Goal: Task Accomplishment & Management: Complete application form

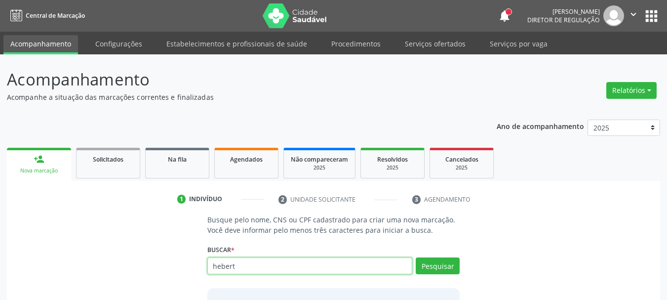
scroll to position [81, 0]
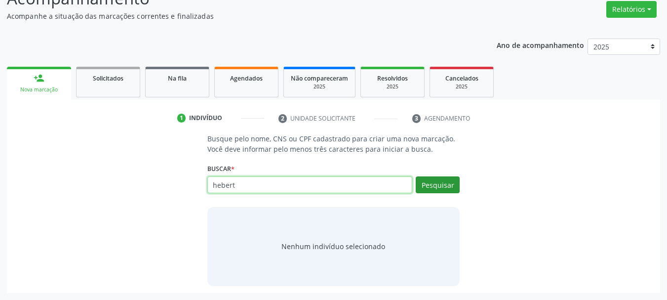
type input "hebert"
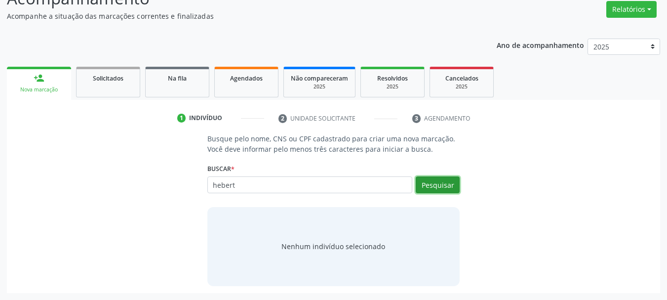
click at [453, 182] on button "Pesquisar" at bounding box center [438, 184] width 44 height 17
type input "hebert"
click at [579, 163] on div "Busque pelo nome, CNS ou CPF cadastrado para criar uma nova marcação. Você deve…" at bounding box center [333, 209] width 639 height 152
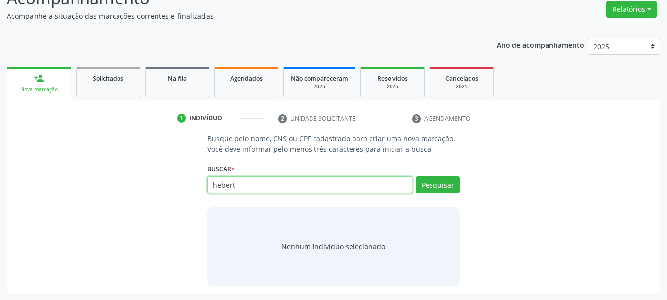
click at [231, 189] on input "hebert" at bounding box center [309, 184] width 205 height 17
click at [239, 188] on input "hebert" at bounding box center [309, 184] width 205 height 17
type input "h"
type input "707006871735838"
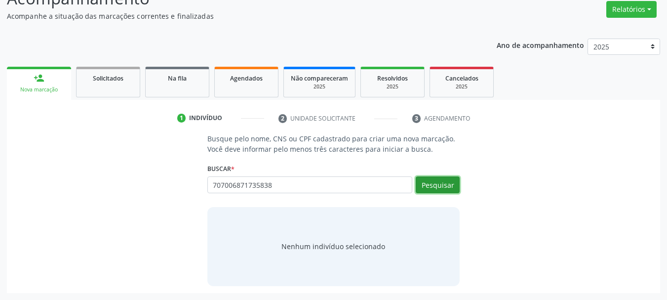
click at [444, 183] on button "Pesquisar" at bounding box center [438, 184] width 44 height 17
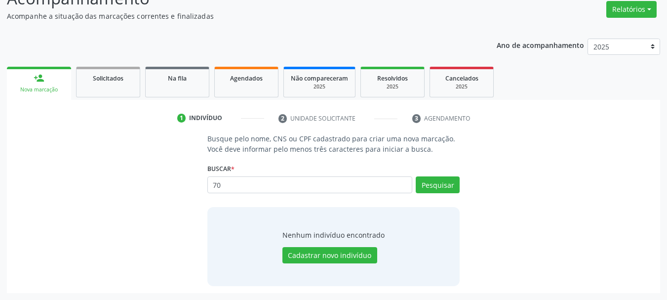
type input "7"
type input "jacianne ferr"
click at [431, 187] on button "Pesquisar" at bounding box center [438, 184] width 44 height 17
type input "jacianne ferr"
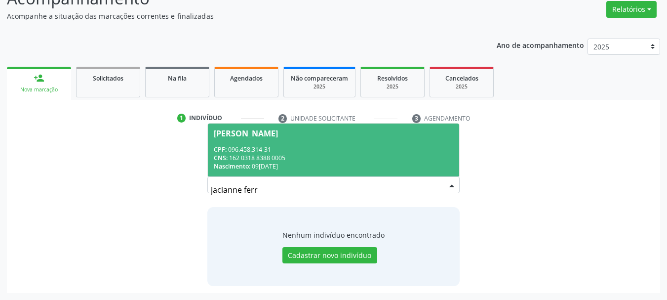
click at [366, 159] on div "CNS: 162 0318 8388 0005" at bounding box center [334, 158] width 240 height 8
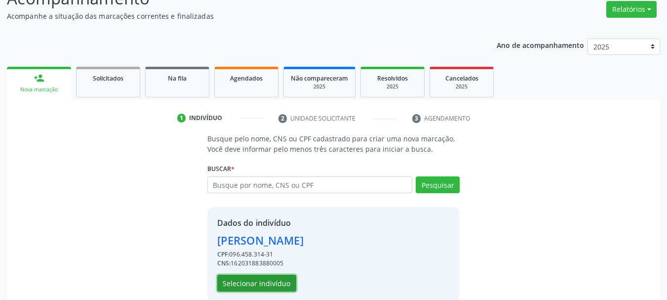
click at [238, 281] on button "Selecionar indivíduo" at bounding box center [256, 283] width 79 height 17
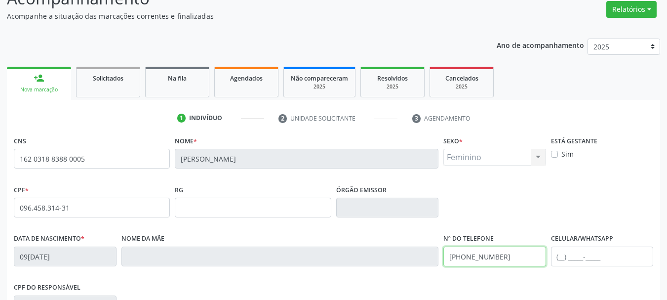
click at [517, 263] on input "[PHONE_NUMBER]" at bounding box center [494, 256] width 103 height 20
type input "("
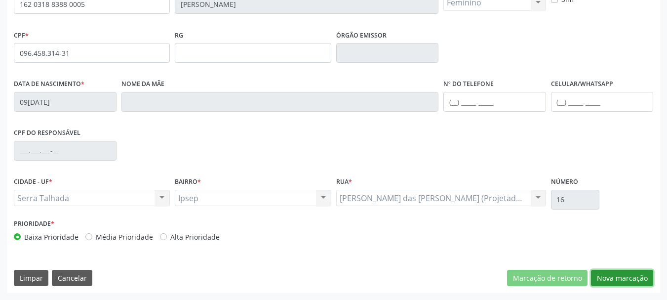
click at [634, 274] on button "Nova marcação" at bounding box center [622, 278] width 62 height 17
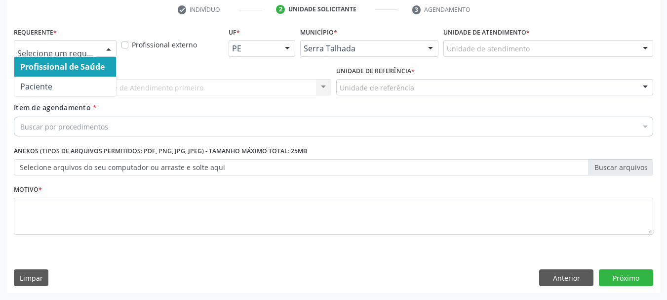
click at [97, 52] on div at bounding box center [65, 48] width 103 height 17
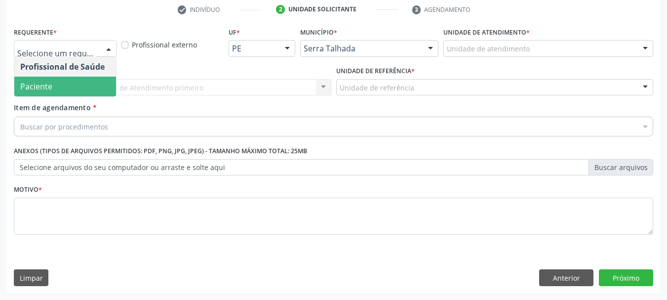
click at [84, 82] on span "Paciente" at bounding box center [65, 87] width 102 height 20
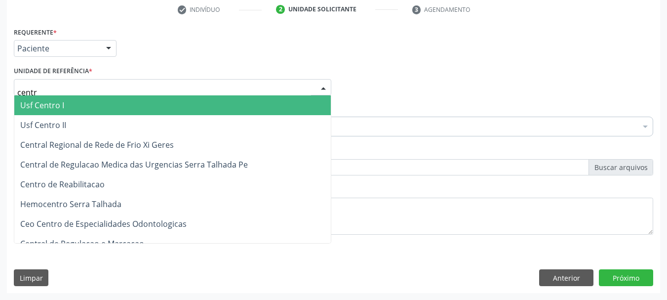
type input "centro"
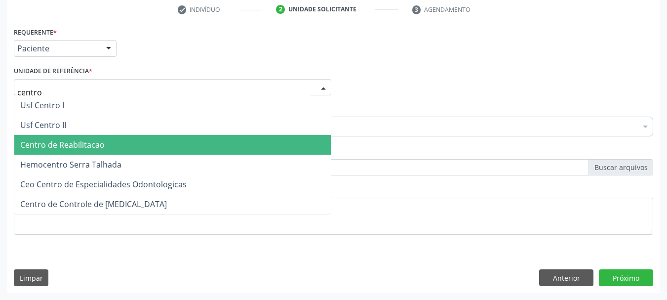
click at [89, 144] on span "Centro de Reabilitacao" at bounding box center [62, 144] width 84 height 11
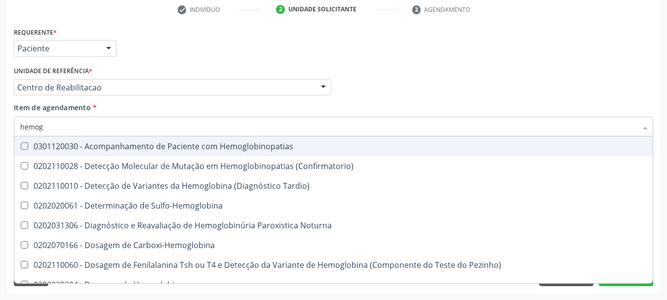
type input "hemogr"
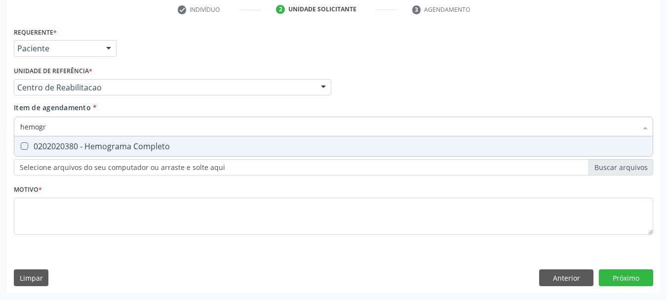
click at [95, 146] on div "0202020380 - Hemograma Completo" at bounding box center [333, 146] width 627 height 8
checkbox Completo "true"
type input "hemog"
checkbox Completo "false"
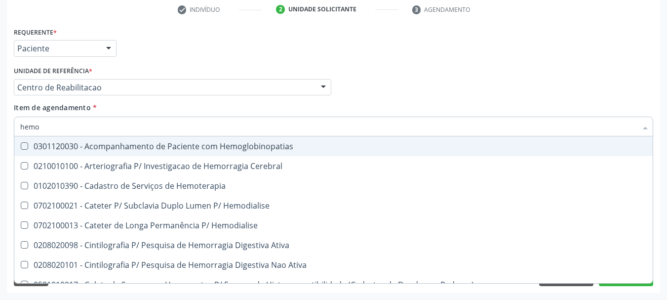
type input "hem"
checkbox Completo "false"
checkbox Elástica "true"
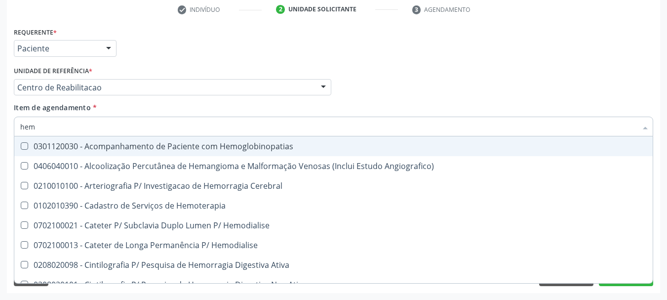
type input "he"
checkbox Completo "false"
checkbox Orgaos "true"
type input "h"
checkbox Orgaos "false"
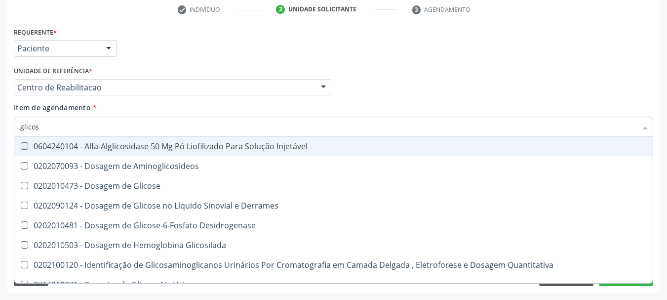
type input "glicose"
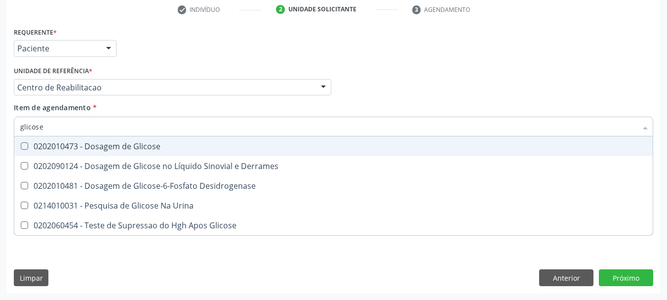
click at [95, 146] on div "0202010473 - Dosagem de Glicose" at bounding box center [333, 146] width 627 height 8
checkbox Glicose "true"
type input "glicos"
checkbox Glicose "false"
checkbox Desidrogenase "true"
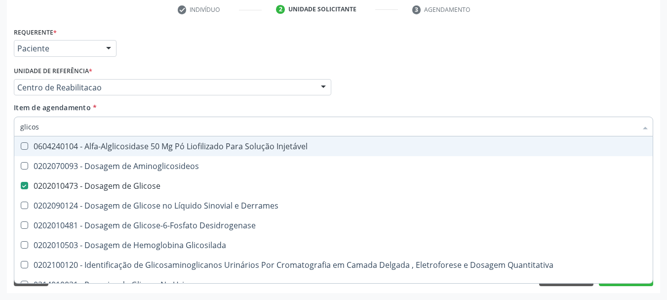
type input "glico"
checkbox Glicose "false"
checkbox Glicosilada "true"
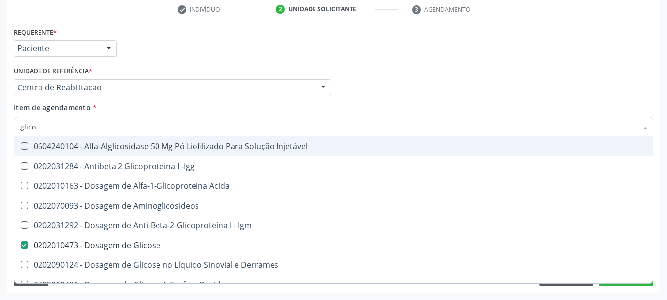
type input "glic"
checkbox Glicose "false"
checkbox Glicose "true"
type input "gli"
checkbox Glicose "false"
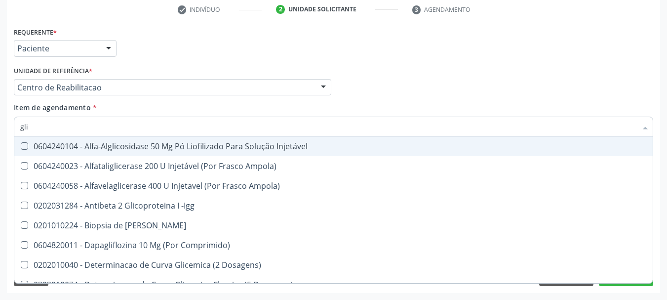
type input "gl"
checkbox Glicose "false"
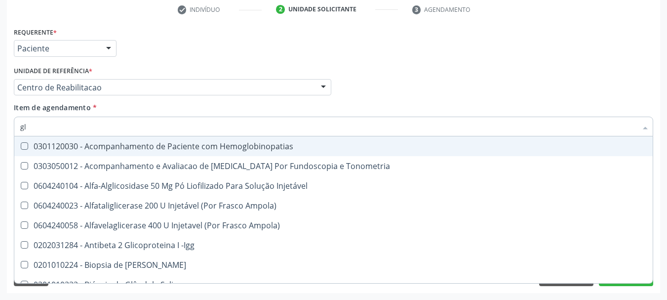
type input "g"
checkbox Glicose "false"
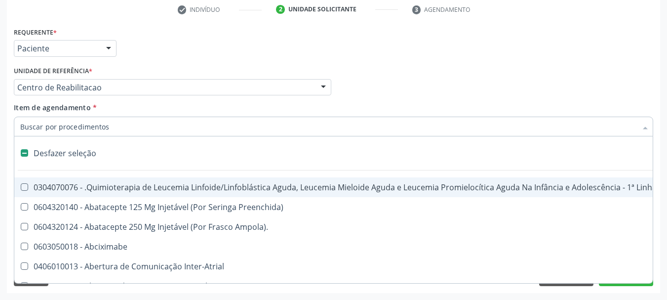
type input "g"
checkbox Linear "true"
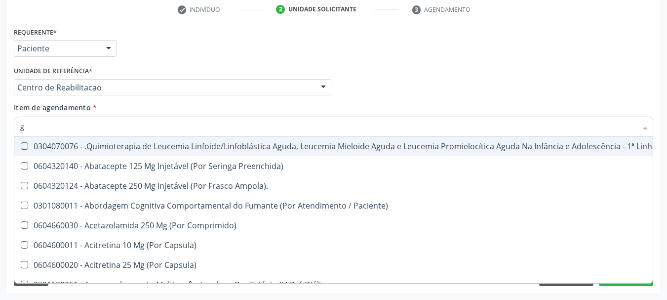
type input "gl"
checkbox Oftalmológica "true"
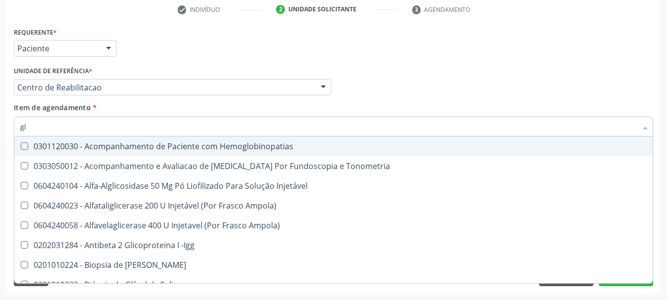
type input "gli"
checkbox \(Confirmatorio\) "true"
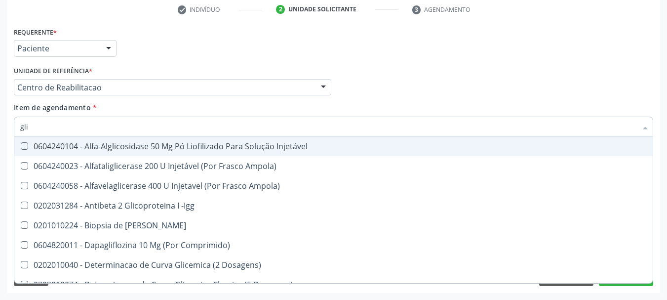
type input "glic"
checkbox Aminoglicosideos "true"
checkbox Glicose "false"
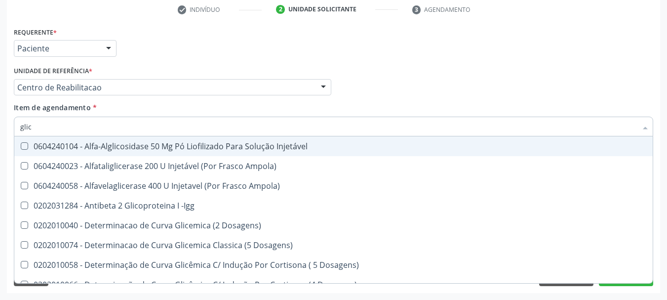
type input "glico"
checkbox Dosagens\) "true"
checkbox Glicose "false"
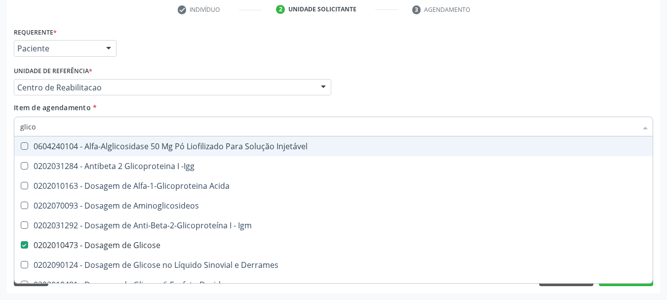
type input "glicos"
checkbox Acida "true"
checkbox Glicose "false"
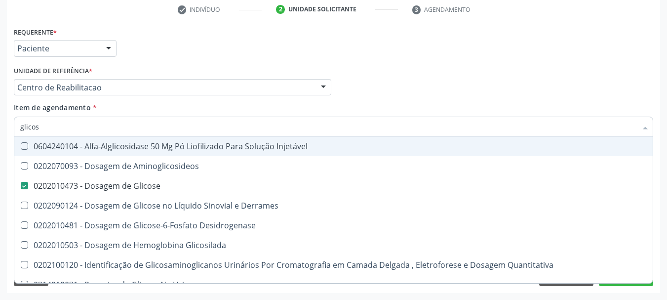
type input "glicosi"
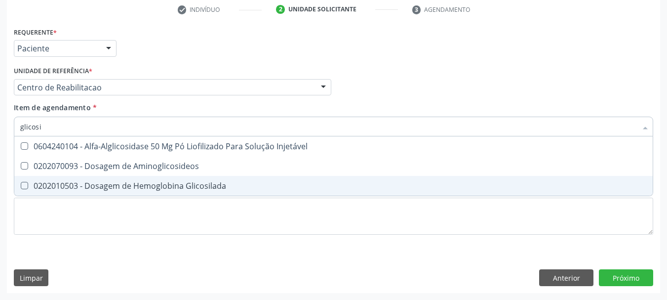
click at [114, 186] on div "0202010503 - Dosagem de Hemoglobina Glicosilada" at bounding box center [333, 186] width 627 height 8
checkbox Glicosilada "true"
type input "glico"
checkbox Glicosilada "false"
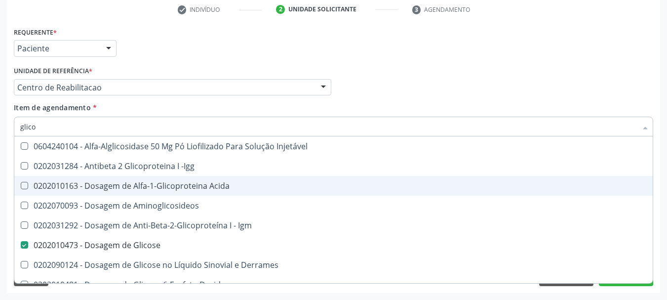
type input "glic"
checkbox Glicose "false"
checkbox Glicosilada "false"
checkbox Glicose "true"
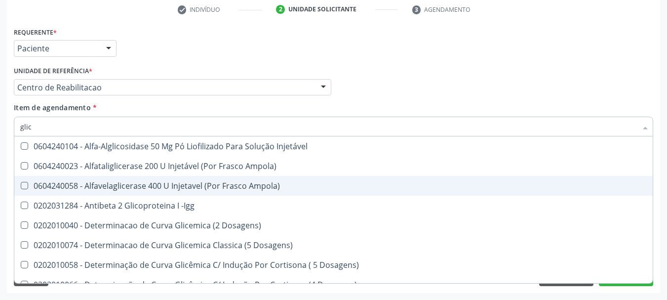
type input "gli"
checkbox Glicose "false"
checkbox Quantitativa "true"
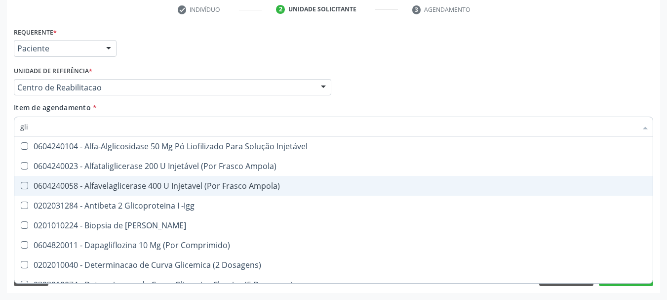
type input "gl"
checkbox Glicose "false"
checkbox Glicosilada "false"
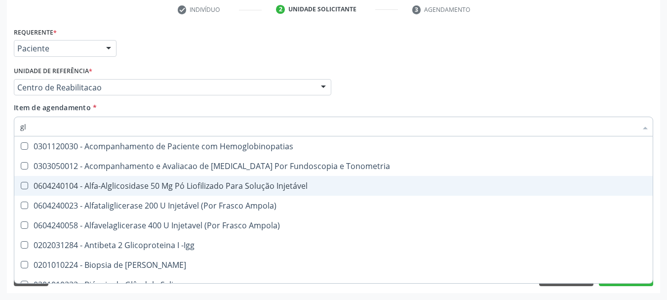
type input "g"
checkbox Glicose "false"
checkbox Glicosilada "false"
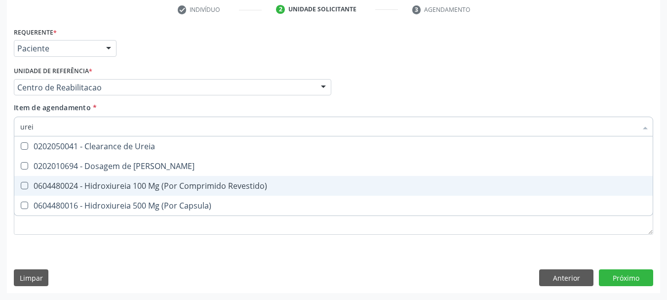
type input "ureia"
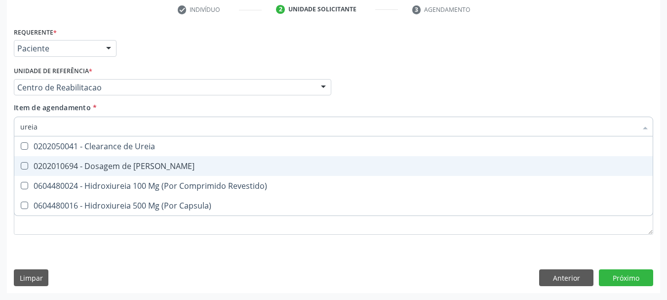
click at [115, 166] on div "0202010694 - Dosagem de [PERSON_NAME]" at bounding box center [333, 166] width 627 height 8
checkbox Ureia "true"
type input "ure"
checkbox Ureia "false"
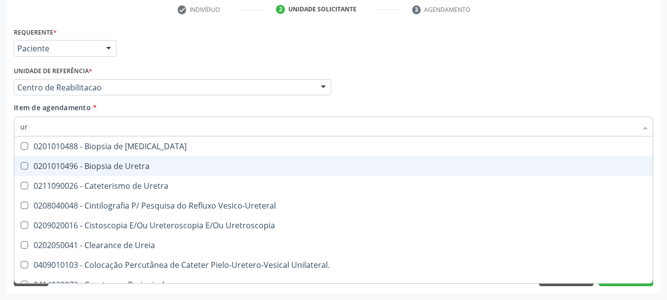
type input "u"
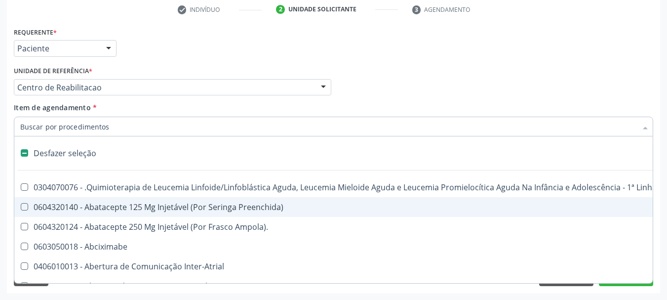
checkbox Capsula\) "false"
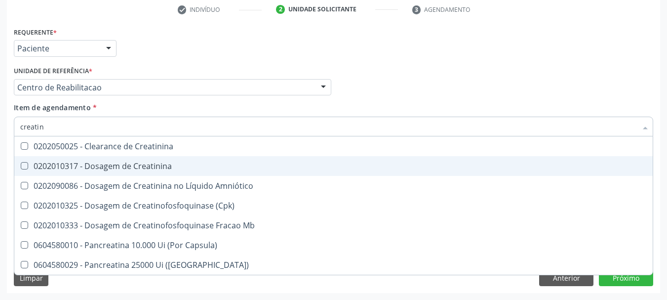
type input "creatini"
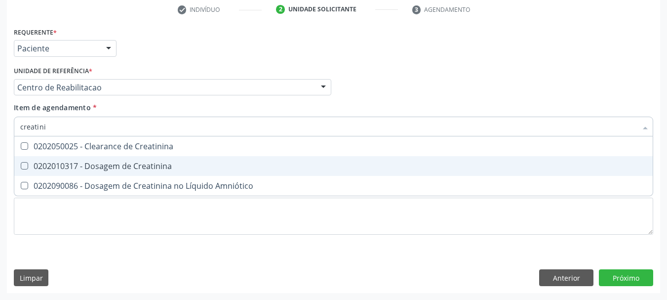
click at [115, 166] on div "0202010317 - Dosagem de Creatinina" at bounding box center [333, 166] width 627 height 8
checkbox Creatinina "true"
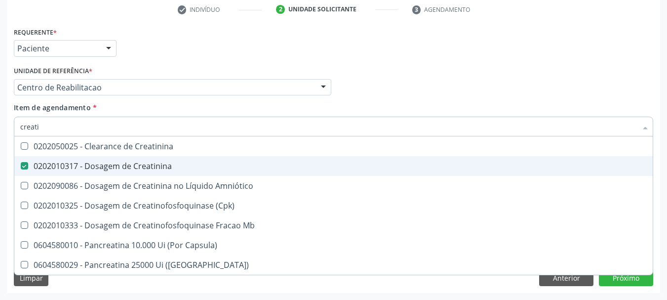
type input "creat"
checkbox Creatinina "false"
checkbox \(Cpk\) "true"
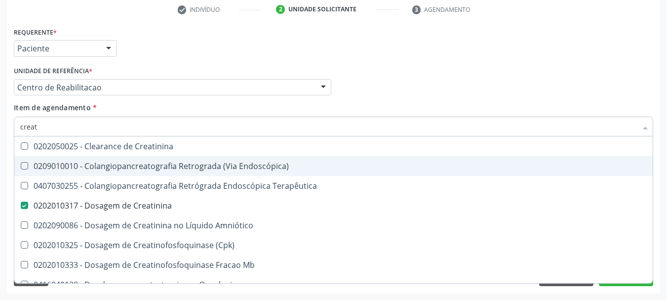
type input "crea"
checkbox Creatinina "false"
checkbox Mb "true"
type input "cre"
checkbox Mb "false"
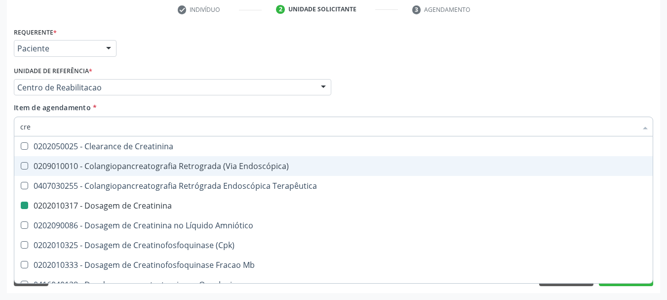
checkbox Oncologia "true"
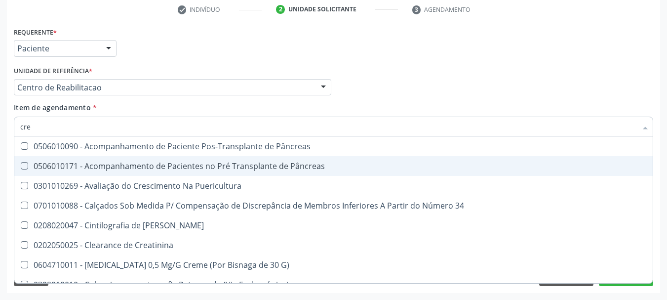
type input "cr"
checkbox Creatinina "false"
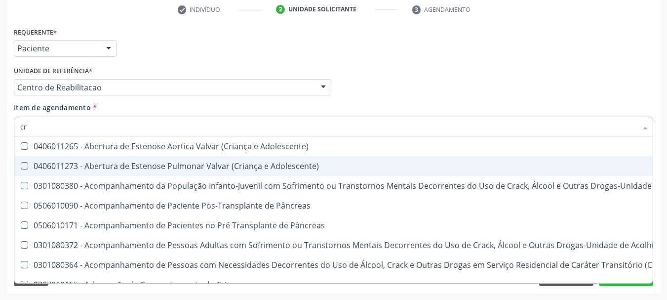
type input "c"
checkbox Creatinina "false"
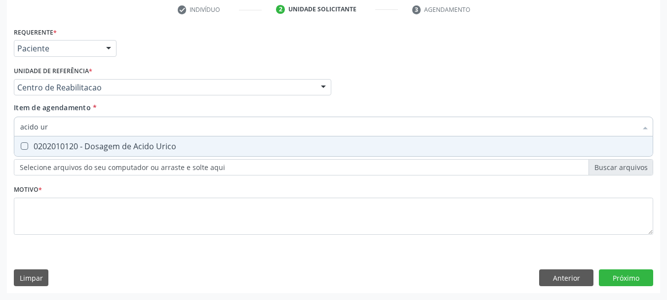
type input "acido uri"
click at [108, 148] on div "0202010120 - Dosagem de Acido Urico" at bounding box center [333, 146] width 627 height 8
checkbox Urico "true"
type input "acido"
checkbox Urico "false"
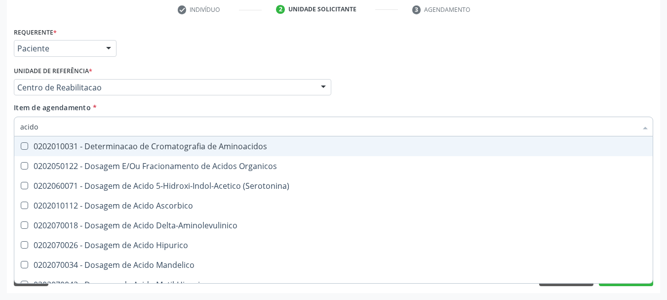
type input "acid"
checkbox Urico "false"
checkbox Cromatografia\) "true"
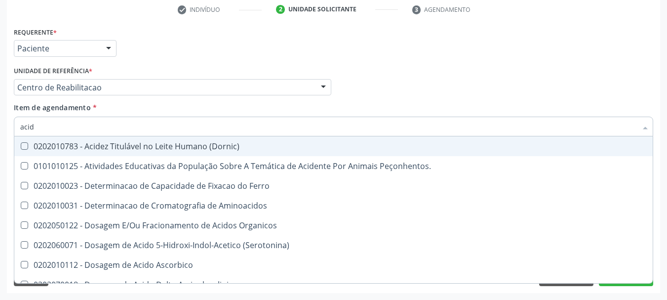
type input "aci"
checkbox Urico "false"
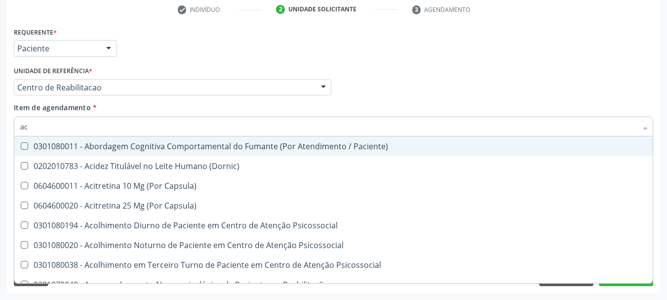
type input "a"
checkbox Urico "false"
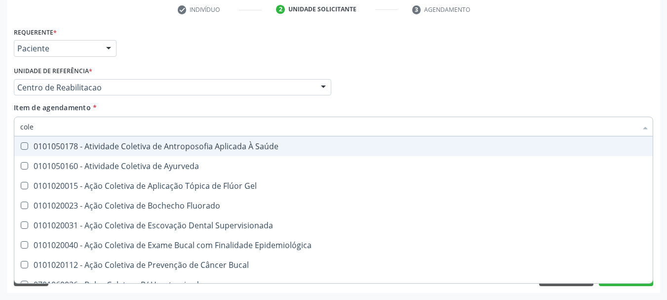
type input "coles"
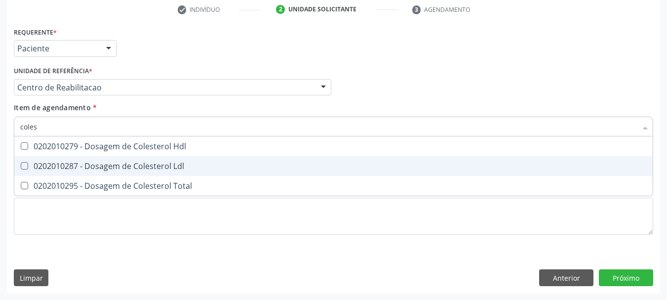
click at [108, 160] on span "0202010287 - Dosagem de Colesterol Ldl" at bounding box center [333, 166] width 639 height 20
checkbox Ldl "true"
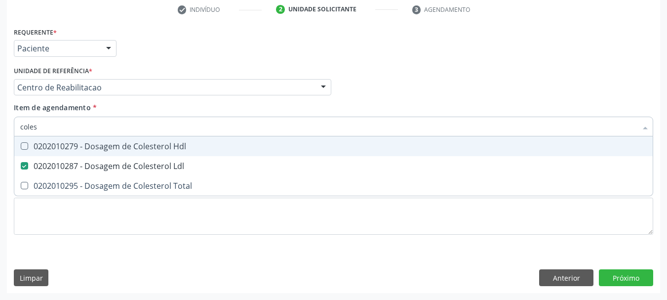
click at [102, 153] on span "0202010279 - Dosagem de Colesterol Hdl" at bounding box center [333, 146] width 639 height 20
checkbox Hdl "true"
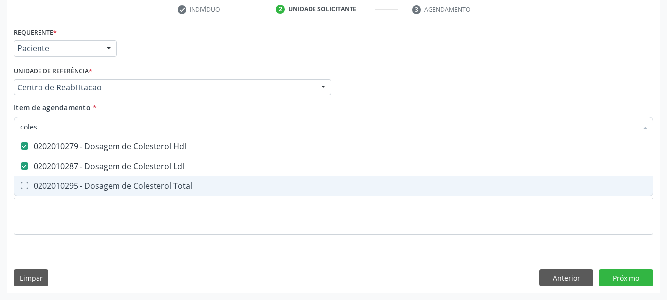
click at [93, 184] on div "0202010295 - Dosagem de Colesterol Total" at bounding box center [333, 186] width 627 height 8
checkbox Total "true"
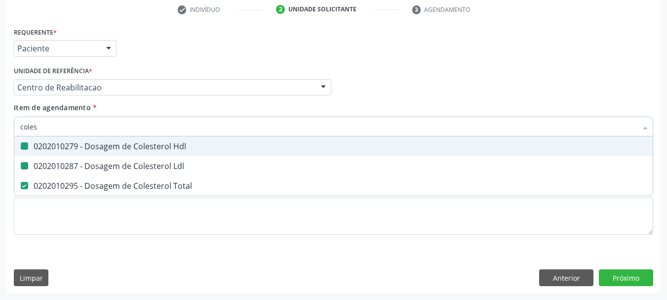
type input "cole"
checkbox Hdl "false"
checkbox Ldl "false"
checkbox Total "false"
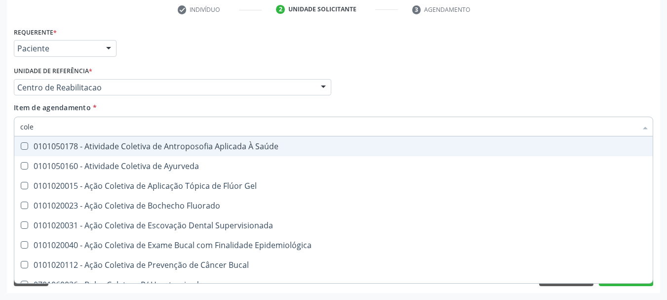
type input "col"
checkbox Hdl "false"
checkbox Ldl "false"
checkbox Total "false"
type input "c"
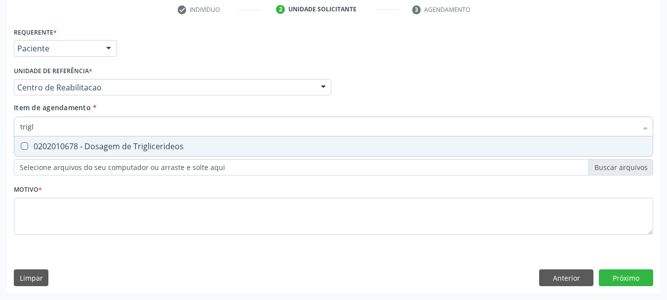
type input "trigli"
click at [84, 149] on div "0202010678 - Dosagem de Triglicerideos" at bounding box center [333, 146] width 627 height 8
checkbox Triglicerideos "true"
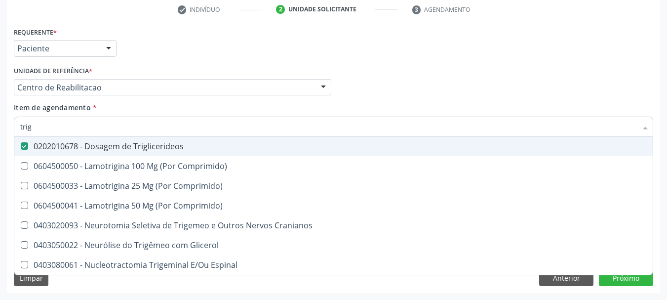
type input "tri"
checkbox Triglicerideos "false"
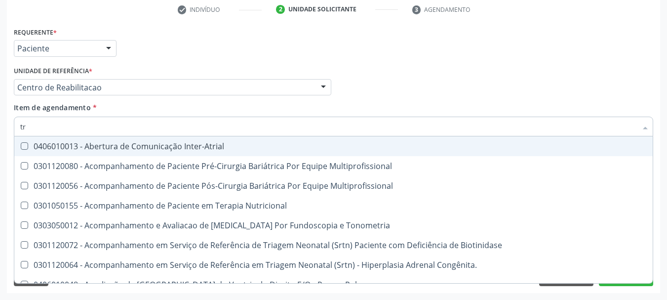
type input "t"
checkbox Triglicerideos "false"
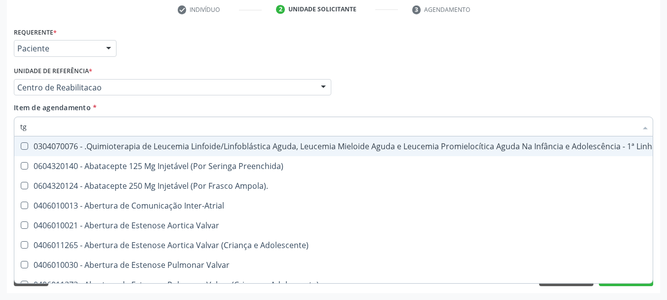
type input "tgo"
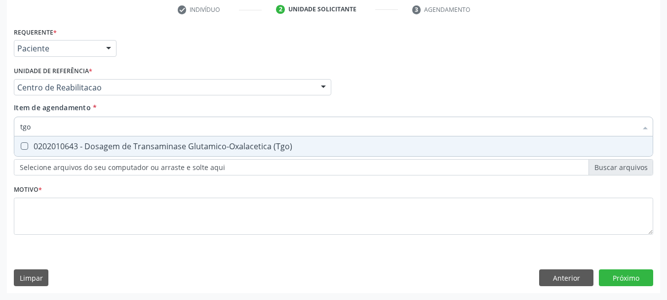
click at [84, 149] on div "0202010643 - Dosagem de Transaminase Glutamico-Oxalacetica (Tgo)" at bounding box center [333, 146] width 627 height 8
checkbox \(Tgo\) "true"
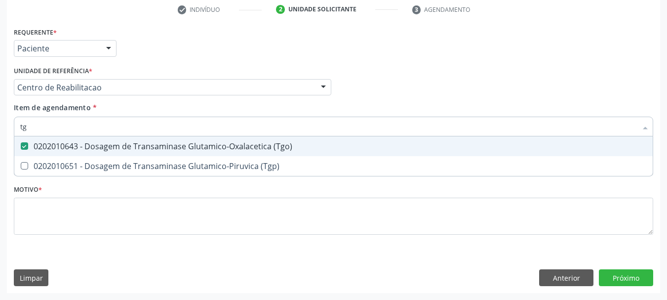
type input "tgp"
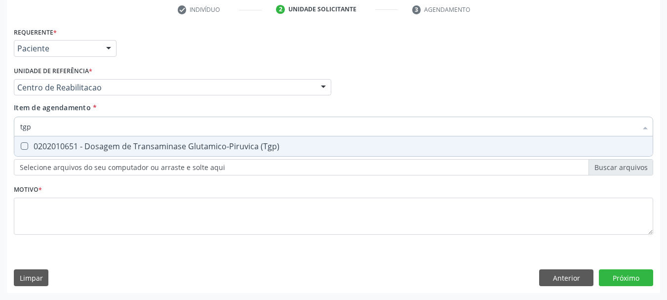
click at [84, 149] on div "0202010651 - Dosagem de Transaminase Glutamico-Piruvica (Tgp)" at bounding box center [333, 146] width 627 height 8
checkbox \(Tgp\) "true"
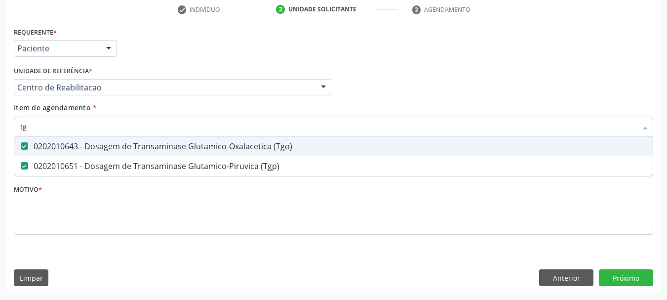
type input "t"
checkbox \(Tgo\) "false"
checkbox \(Tgp\) "false"
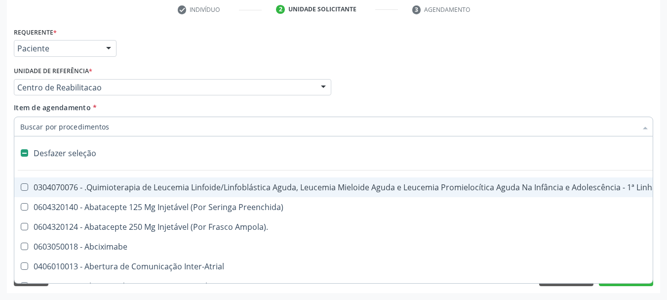
type input "g"
checkbox Aberto\) "true"
checkbox Doses\) "true"
checkbox Inalante\) "true"
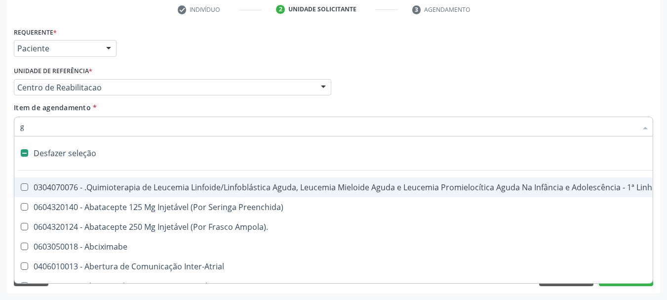
checkbox Bursectomia "true"
checkbox Linear "true"
checkbox 8F "true"
checkbox Ativa "true"
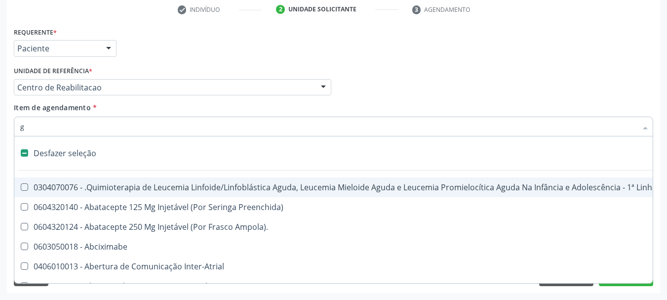
checkbox Inteiro "true"
checkbox \(Ventriculografia\) "true"
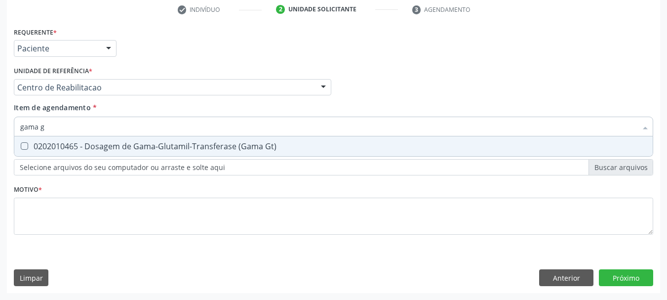
type input "gama gt"
click at [84, 149] on div "0202010465 - Dosagem de Gama-Glutamil-Transferase (Gama Gt)" at bounding box center [333, 146] width 627 height 8
checkbox Gt\) "true"
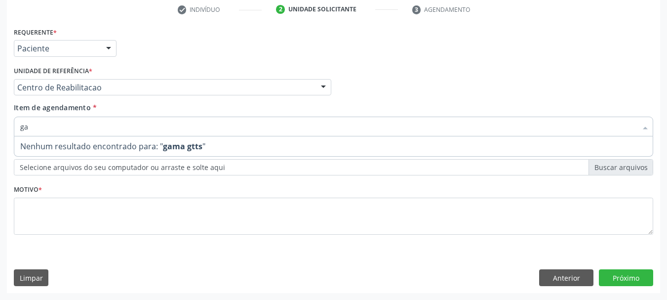
type input "g"
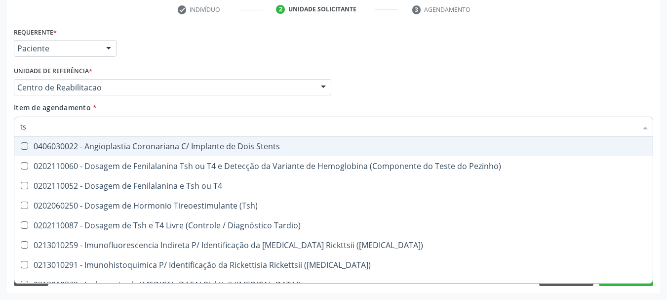
type input "tsh"
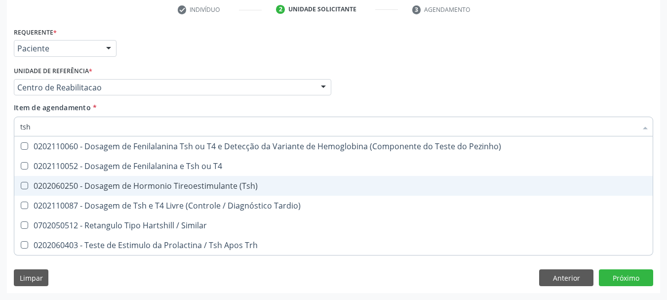
click at [93, 184] on div "0202060250 - Dosagem de Hormonio Tireoestimulante (Tsh)" at bounding box center [333, 186] width 627 height 8
checkbox \(Tsh\) "true"
type input "ts"
checkbox \(Tsh\) "false"
checkbox Tardio\) "true"
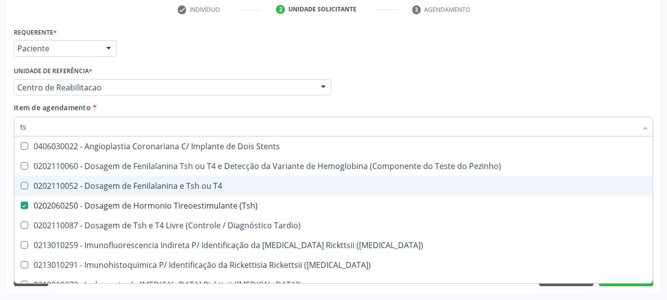
type input "t"
checkbox \(Tsh\) "false"
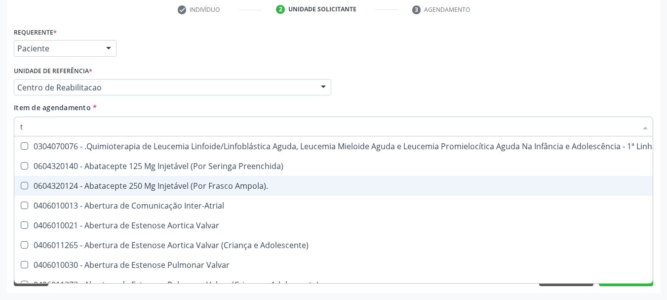
type input "t4"
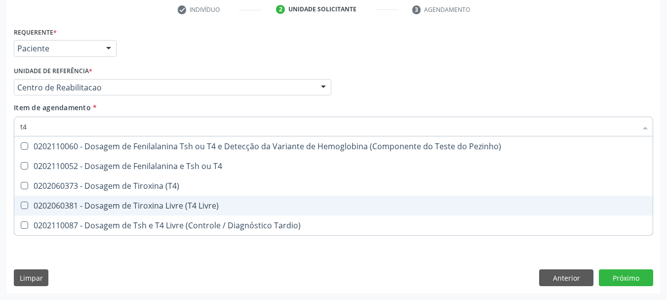
click at [99, 202] on div "0202060381 - Dosagem de Tiroxina Livre (T4 Livre)" at bounding box center [333, 205] width 627 height 8
checkbox Livre\) "true"
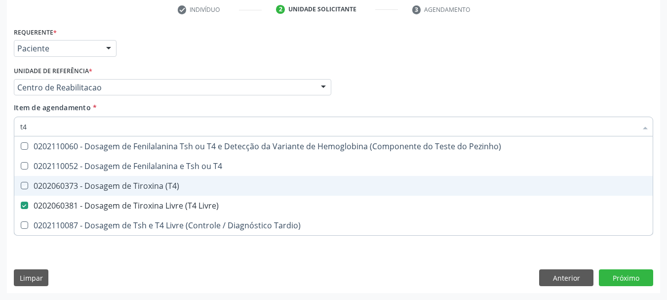
click at [521, 86] on div "Profissional Solicitante Por favor, selecione a Unidade de Atendimento primeiro…" at bounding box center [333, 83] width 644 height 39
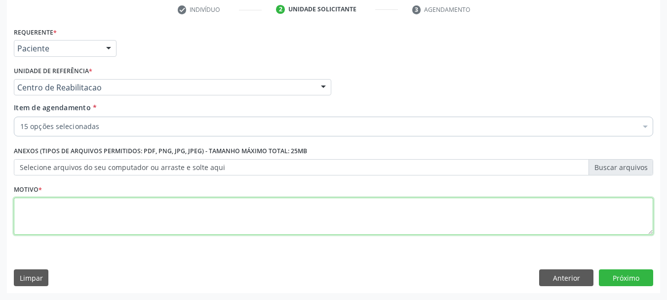
click at [239, 216] on textarea at bounding box center [333, 217] width 639 height 38
type textarea "...."
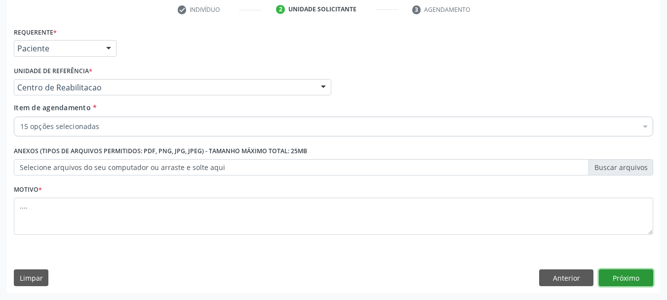
click at [632, 278] on button "Próximo" at bounding box center [626, 277] width 54 height 17
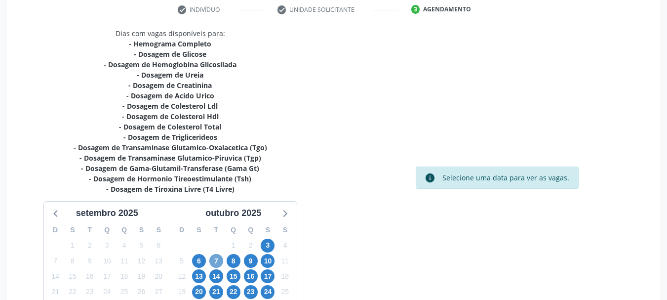
click at [214, 257] on span "7" at bounding box center [216, 261] width 14 height 14
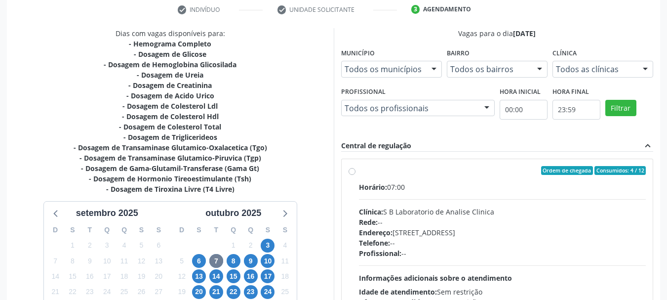
click at [359, 171] on label "Ordem de chegada Consumidos: 4 / 12 Horário: 07:00 Clínica: S B Laboratorio de …" at bounding box center [502, 242] width 287 height 152
click at [353, 171] on input "Ordem de chegada Consumidos: 4 / 12 Horário: 07:00 Clínica: S B Laboratorio de …" at bounding box center [352, 170] width 7 height 9
radio input "true"
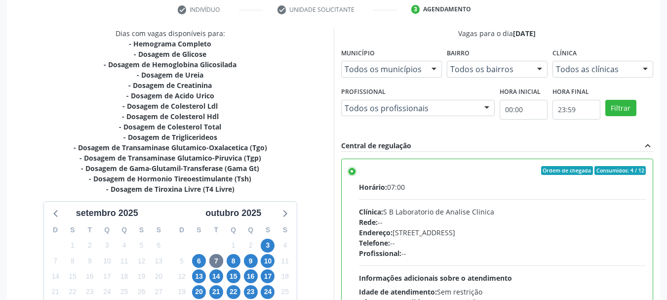
scroll to position [290, 0]
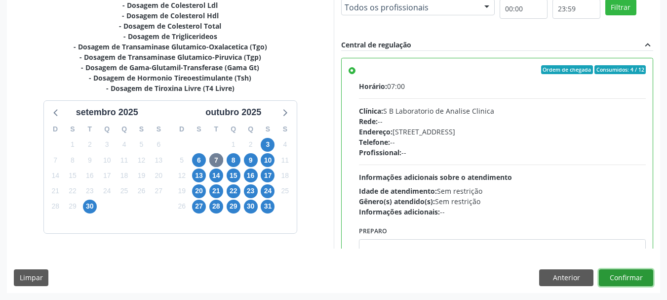
click at [608, 278] on button "Confirmar" at bounding box center [626, 277] width 54 height 17
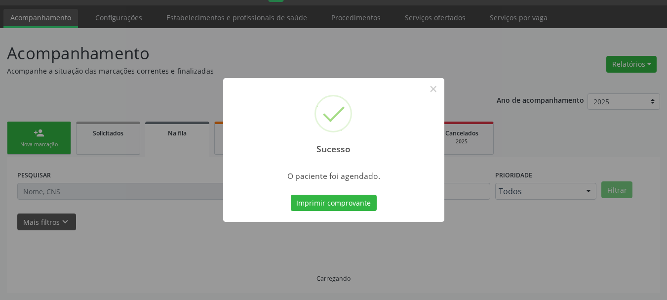
scroll to position [26, 0]
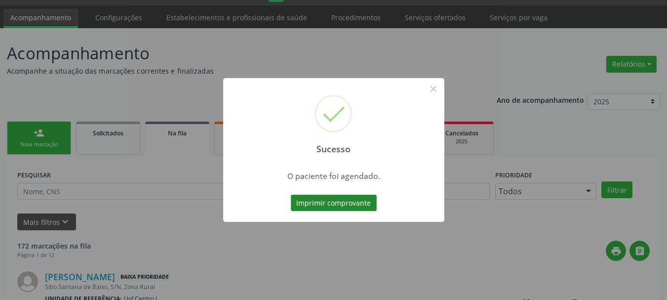
click at [345, 200] on button "Imprimir comprovante" at bounding box center [334, 203] width 86 height 17
